Goal: Navigation & Orientation: Go to known website

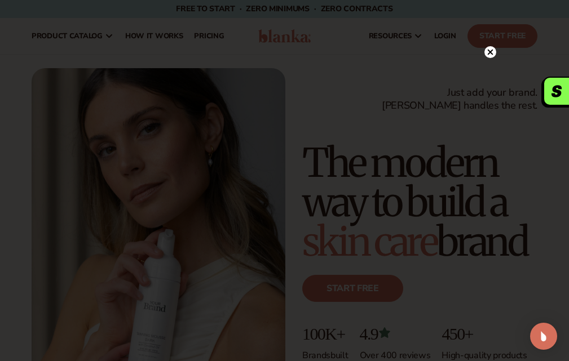
click at [494, 52] on circle at bounding box center [490, 52] width 12 height 12
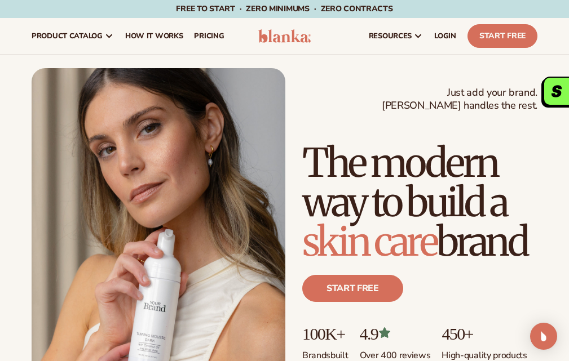
click at [306, 42] on img at bounding box center [284, 36] width 52 height 14
